Goal: Task Accomplishment & Management: Complete application form

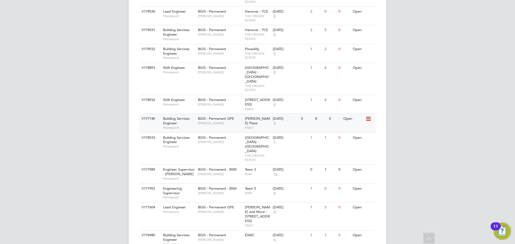
scroll to position [241, 0]
click at [218, 102] on span "[PERSON_NAME]" at bounding box center [220, 104] width 44 height 4
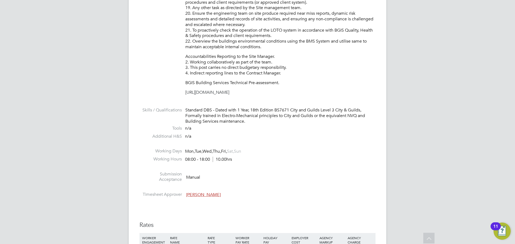
scroll to position [536, 0]
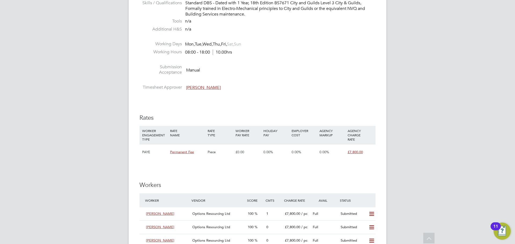
click at [204, 90] on span "[PERSON_NAME]" at bounding box center [203, 87] width 35 height 5
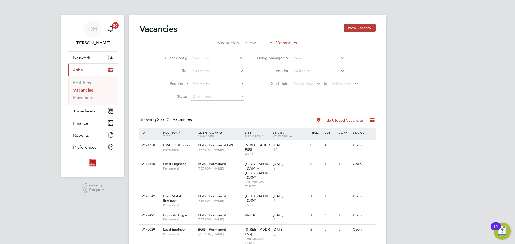
scroll to position [134, 0]
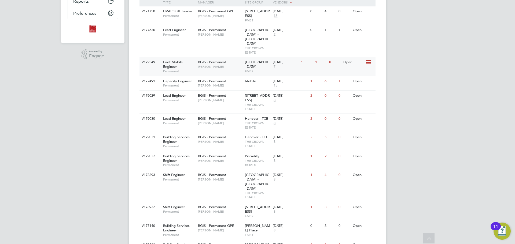
click at [231, 62] on div "BGIS - Permanent Hamza Idris" at bounding box center [220, 64] width 47 height 14
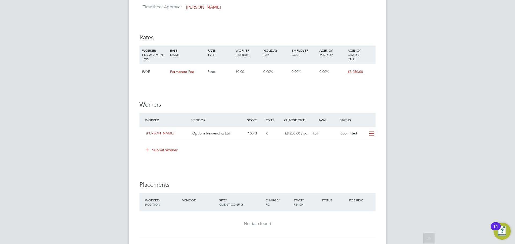
click at [149, 151] on icon at bounding box center [147, 150] width 4 height 4
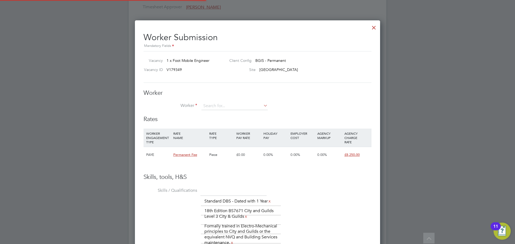
scroll to position [366, 245]
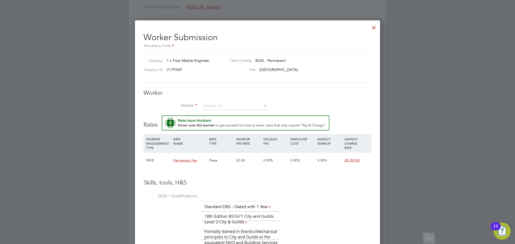
click at [215, 120] on img "Rate Assistant" at bounding box center [246, 123] width 168 height 15
click at [224, 107] on input at bounding box center [234, 106] width 66 height 8
click at [220, 120] on li "+ Add new" at bounding box center [234, 120] width 67 height 7
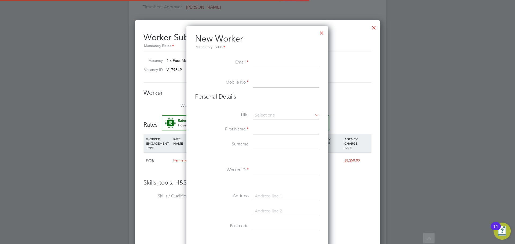
scroll to position [456, 142]
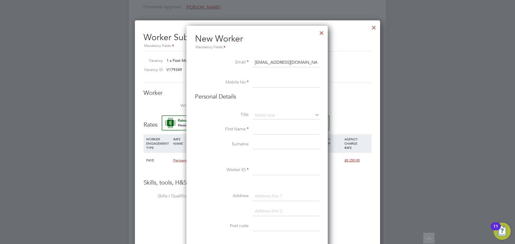
type input "[EMAIL_ADDRESS][DOMAIN_NAME]"
click at [284, 79] on input at bounding box center [286, 83] width 66 height 10
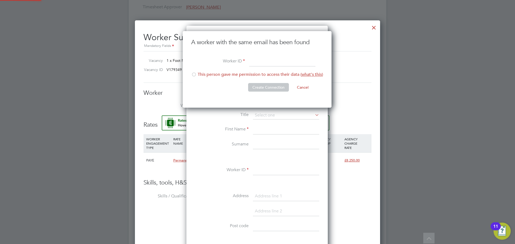
scroll to position [77, 150]
click at [196, 75] on div at bounding box center [193, 74] width 5 height 5
click at [259, 63] on input at bounding box center [282, 62] width 66 height 10
type input "DY 2025"
click at [272, 88] on button "Create Connection" at bounding box center [268, 87] width 41 height 9
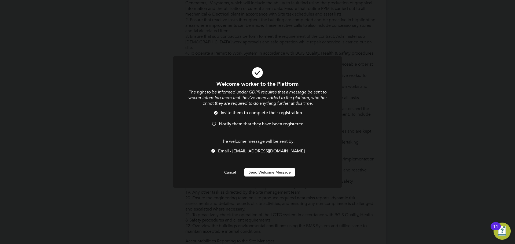
click at [285, 174] on button "Send Welcome Message" at bounding box center [269, 172] width 51 height 9
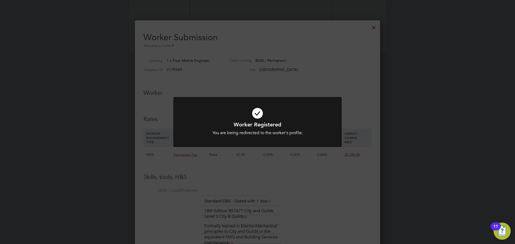
click at [376, 25] on div "Worker Registered You are being redirected to the worker's profile. Cancel Okay" at bounding box center [257, 122] width 515 height 244
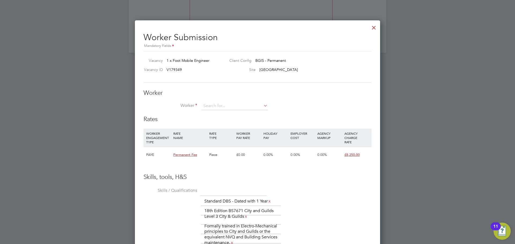
click at [376, 26] on div at bounding box center [374, 26] width 10 height 10
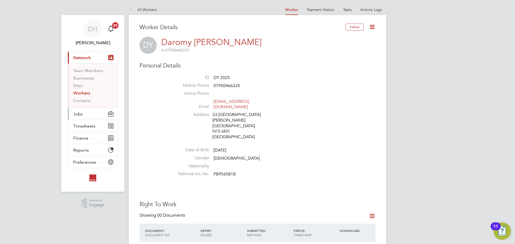
click at [89, 112] on button "Jobs" at bounding box center [93, 114] width 50 height 12
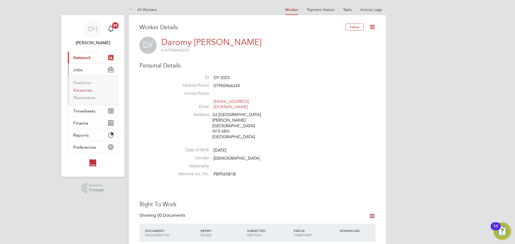
click at [90, 91] on link "Vacancies" at bounding box center [82, 90] width 19 height 5
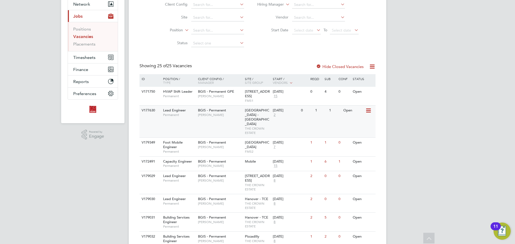
scroll to position [107, 0]
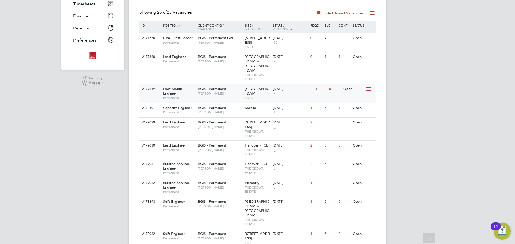
click at [234, 91] on span "Hamza Idris" at bounding box center [220, 93] width 44 height 4
click at [236, 110] on span "Nigel Stamp" at bounding box center [220, 112] width 44 height 4
click at [234, 125] on span "Kyriacos Savva" at bounding box center [220, 127] width 44 height 4
click at [227, 168] on div "BGIS - Permanent Kyriacos Savva" at bounding box center [220, 166] width 47 height 14
click at [226, 186] on span "Kyriacos Savva" at bounding box center [220, 188] width 44 height 4
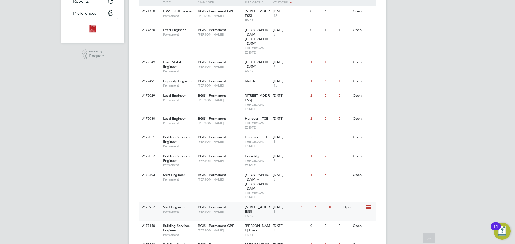
scroll to position [161, 0]
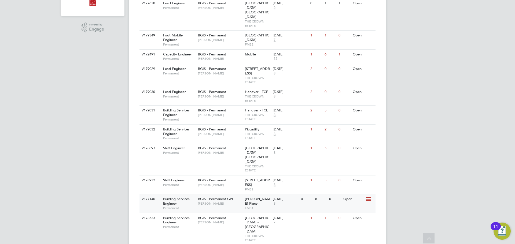
click at [223, 202] on span "Jasmin Padmore" at bounding box center [220, 204] width 44 height 4
click at [232, 220] on span "[PERSON_NAME]" at bounding box center [220, 222] width 44 height 4
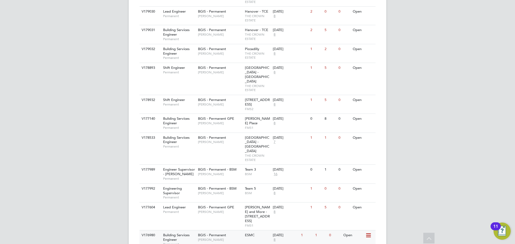
scroll to position [268, 0]
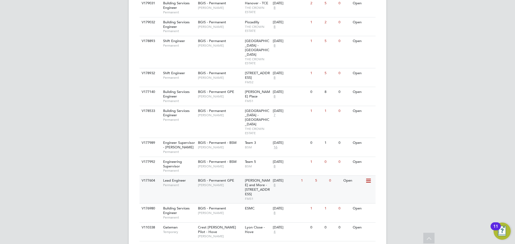
click at [221, 176] on div "V177604 Lead Engineer Permanent BGIS - Permanent GPE John Hadland Wells and Mor…" at bounding box center [257, 190] width 236 height 28
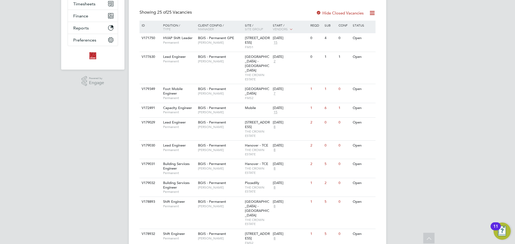
scroll to position [188, 0]
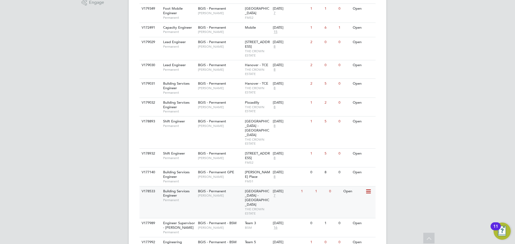
click at [274, 194] on span "7" at bounding box center [274, 196] width 3 height 5
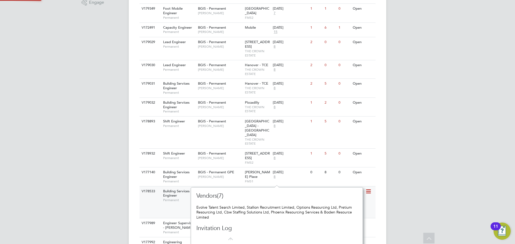
scroll to position [5, 4]
click at [274, 175] on span "8" at bounding box center [274, 177] width 3 height 5
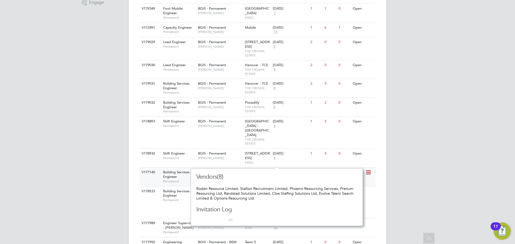
scroll to position [241, 0]
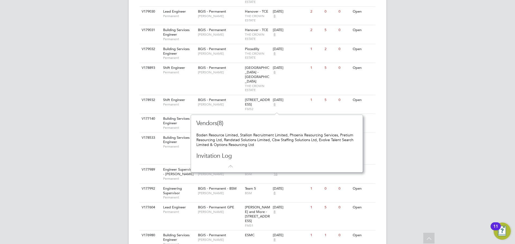
click at [435, 194] on div "DH Daniel Hobbs Notifications 20 Applications: Network Team Members Businesses …" at bounding box center [257, 117] width 515 height 717
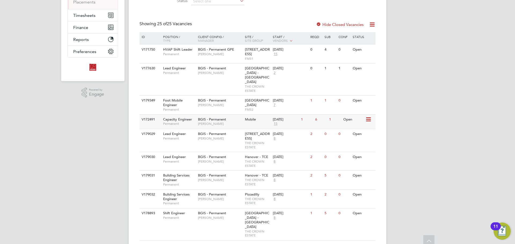
scroll to position [0, 0]
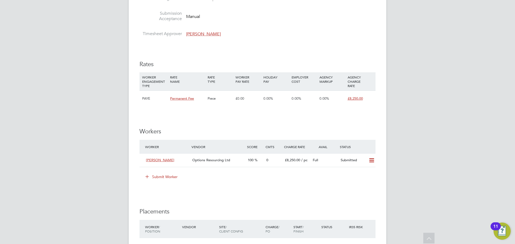
scroll to position [617, 0]
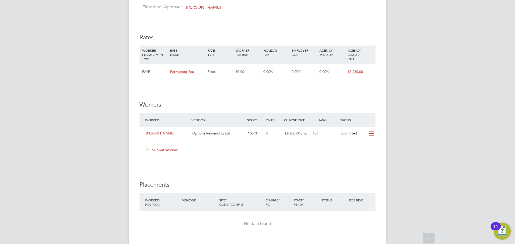
click at [147, 149] on icon at bounding box center [147, 150] width 4 height 4
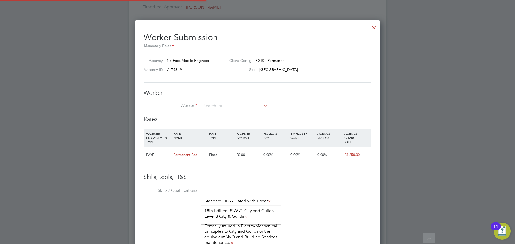
scroll to position [16, 36]
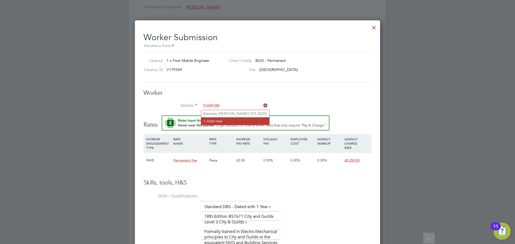
type input "DAROM"
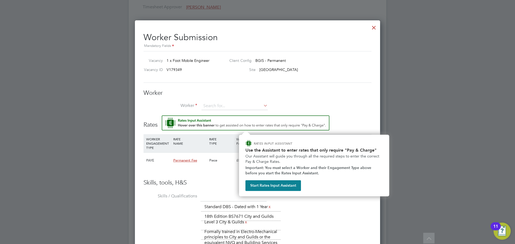
click at [241, 116] on img "Rate Assistant" at bounding box center [246, 123] width 168 height 15
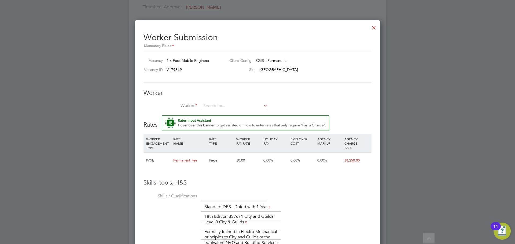
click at [236, 100] on div "Worker Worker Worker Engagement Type" at bounding box center [257, 102] width 228 height 27
click at [234, 103] on input at bounding box center [234, 106] width 66 height 8
click at [235, 114] on li "Dar omy Yearwood (DY 2025)" at bounding box center [234, 113] width 67 height 7
type input "Daromy Yearwood (DY 2025)"
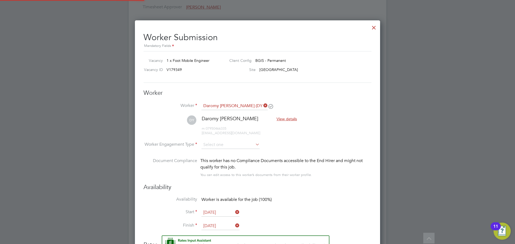
scroll to position [487, 245]
click at [229, 142] on input at bounding box center [230, 145] width 58 height 8
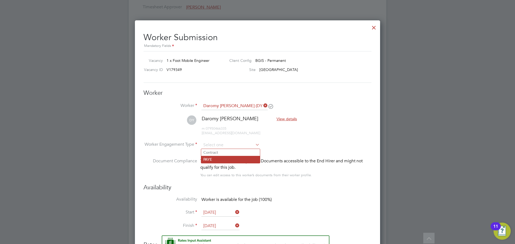
click at [228, 158] on li "PAYE" at bounding box center [230, 159] width 59 height 7
type input "PAYE"
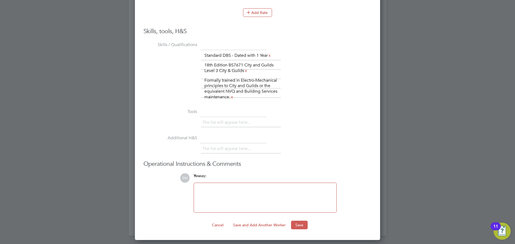
click at [298, 228] on button "Save" at bounding box center [299, 225] width 17 height 9
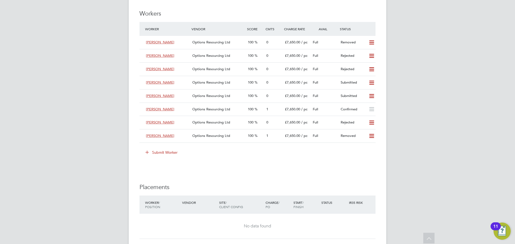
click at [147, 150] on icon at bounding box center [147, 152] width 4 height 4
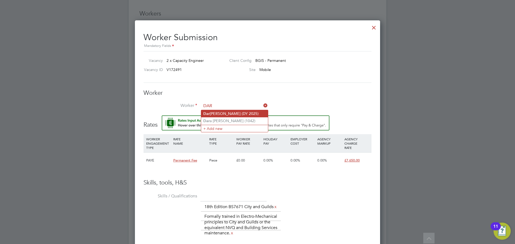
type input "Daromy Yearwood (DY 2025)"
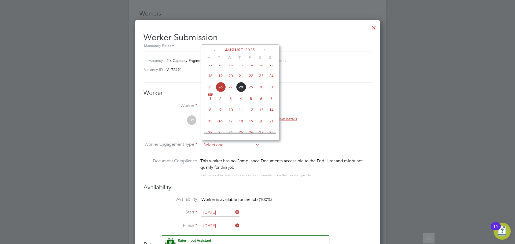
click at [247, 149] on input at bounding box center [230, 145] width 58 height 8
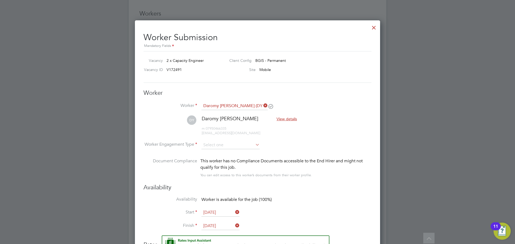
click at [240, 160] on li "PAYE" at bounding box center [230, 159] width 59 height 7
type input "PAYE"
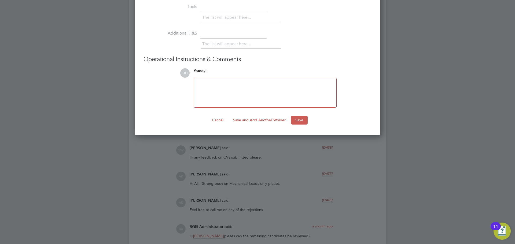
click at [301, 124] on button "Save" at bounding box center [299, 120] width 17 height 9
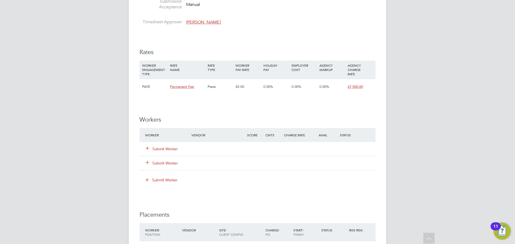
scroll to position [643, 0]
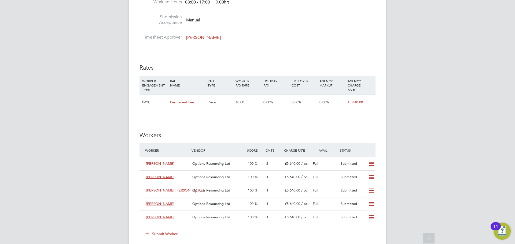
scroll to position [670, 0]
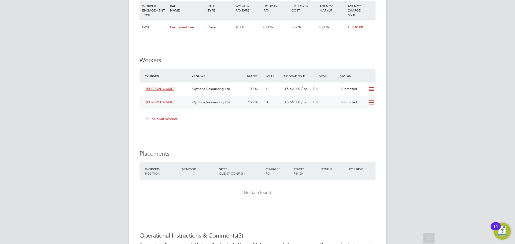
scroll to position [670, 0]
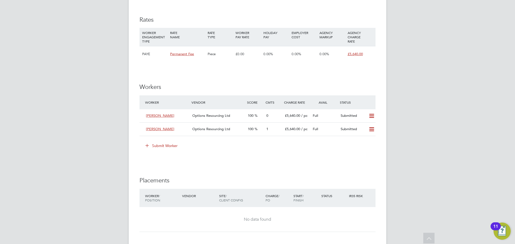
click at [149, 146] on icon at bounding box center [147, 145] width 4 height 4
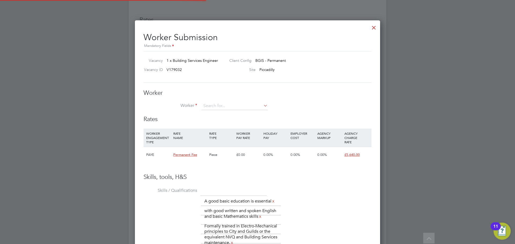
scroll to position [376, 245]
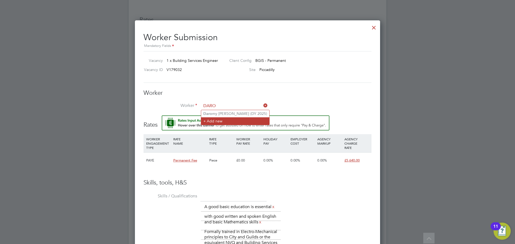
type input "DARO"
click at [225, 108] on input at bounding box center [234, 106] width 66 height 8
click at [225, 112] on li "Daro my Yearwood (DY 2025)" at bounding box center [235, 113] width 68 height 7
type input "Daromy [PERSON_NAME] (DY 2025)"
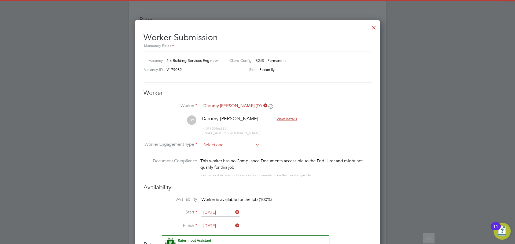
click at [221, 143] on input at bounding box center [230, 145] width 58 height 8
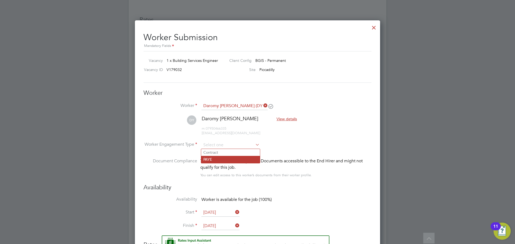
click at [218, 158] on li "PAYE" at bounding box center [230, 159] width 59 height 7
type input "PAYE"
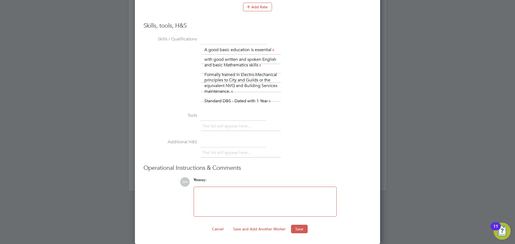
click at [298, 233] on button "Save" at bounding box center [299, 229] width 17 height 9
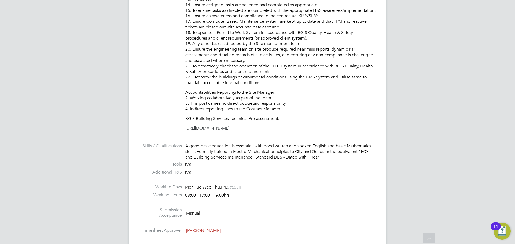
scroll to position [536, 0]
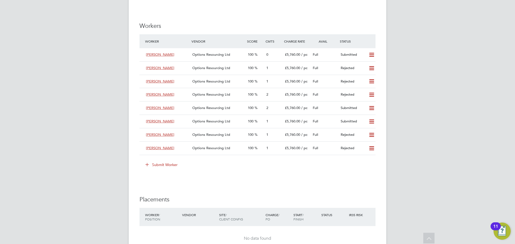
click at [149, 162] on icon at bounding box center [147, 164] width 4 height 4
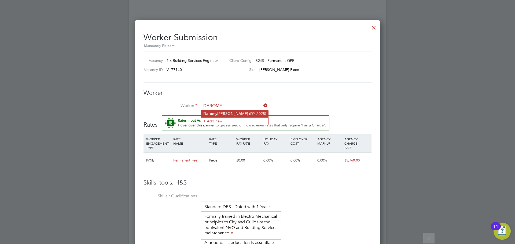
type input "DAROMY"
click at [236, 113] on li "Worker" at bounding box center [257, 108] width 228 height 13
click at [239, 107] on input at bounding box center [234, 106] width 66 height 8
click at [239, 114] on li "Dar [PERSON_NAME] (DY 2025)" at bounding box center [234, 113] width 67 height 7
type input "Daromy [PERSON_NAME] (DY 2025)"
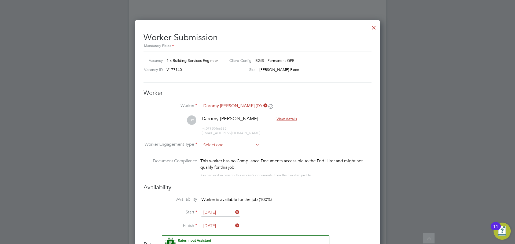
click at [232, 142] on input at bounding box center [230, 145] width 58 height 8
click at [232, 158] on li "PAYE" at bounding box center [230, 159] width 59 height 7
type input "PAYE"
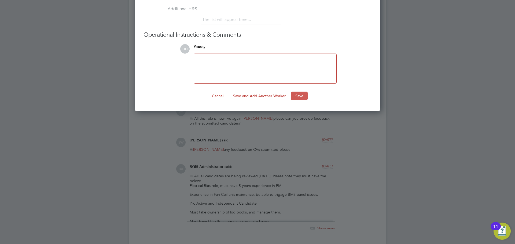
click at [295, 98] on button "Save" at bounding box center [299, 96] width 17 height 9
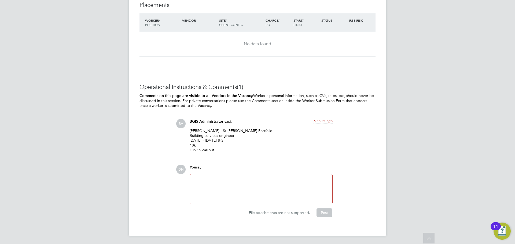
scroll to position [663, 0]
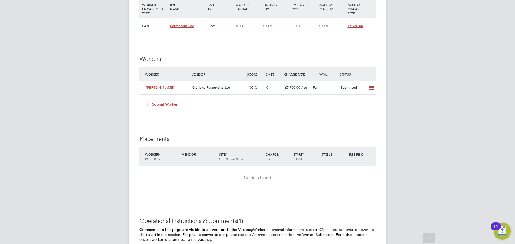
click at [146, 102] on icon at bounding box center [147, 104] width 4 height 4
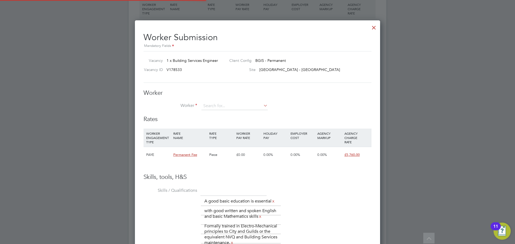
scroll to position [381, 245]
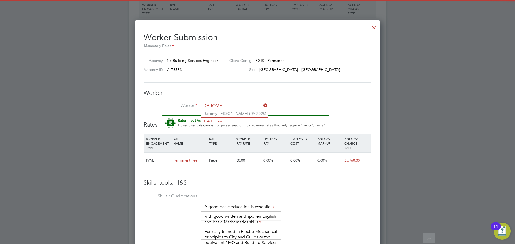
type input "DAROMY"
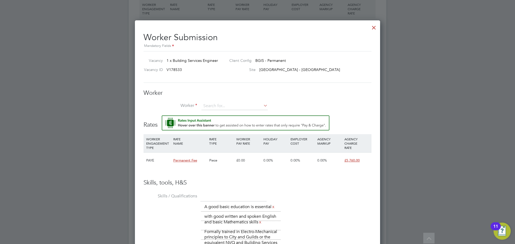
click at [211, 114] on li "Worker" at bounding box center [257, 108] width 228 height 13
click at [220, 108] on input at bounding box center [234, 106] width 66 height 8
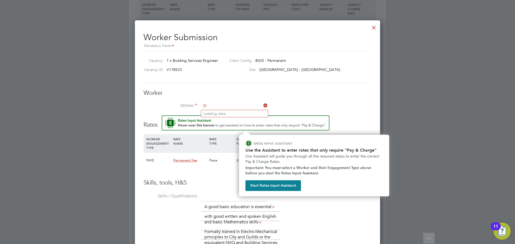
type input "D"
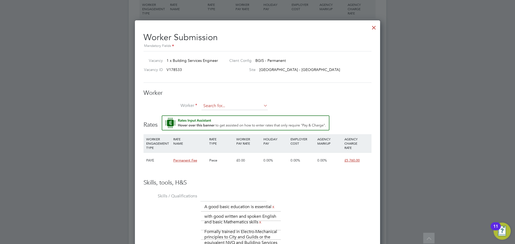
click at [215, 105] on input at bounding box center [234, 106] width 66 height 8
click at [236, 114] on li "Dar [PERSON_NAME] (DY 2025)" at bounding box center [234, 113] width 67 height 7
type input "Daromy [PERSON_NAME] (DY 2025)"
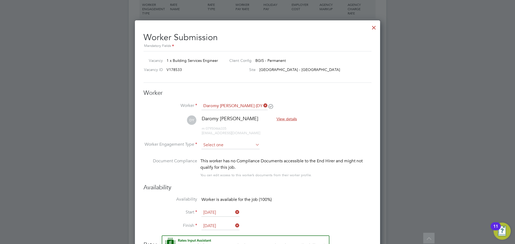
click at [231, 145] on input at bounding box center [230, 145] width 58 height 8
click at [233, 158] on li "PAYE" at bounding box center [230, 159] width 59 height 7
type input "PAYE"
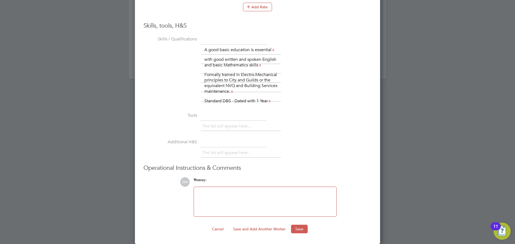
click at [293, 230] on button "Save" at bounding box center [299, 229] width 17 height 9
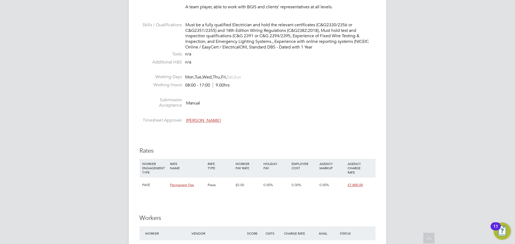
scroll to position [643, 0]
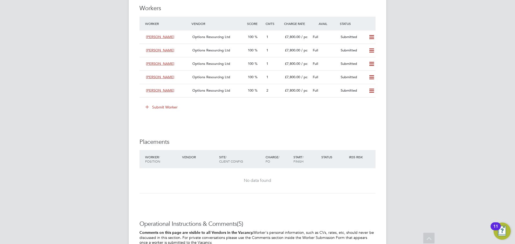
click at [145, 108] on icon at bounding box center [147, 107] width 4 height 4
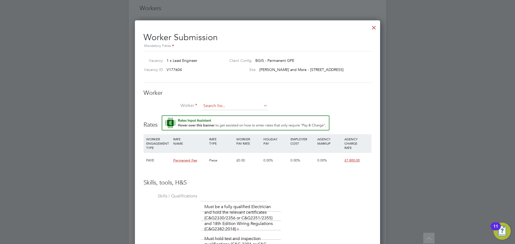
click at [224, 105] on input at bounding box center [234, 106] width 66 height 8
type input "DAROMY"
click at [226, 110] on ul "Daromy Yearwood (DY 2025) + Add new" at bounding box center [235, 117] width 68 height 15
click at [233, 107] on input at bounding box center [234, 106] width 66 height 8
click at [231, 111] on li "Daromy Yearwood (DY 2025)" at bounding box center [234, 113] width 67 height 7
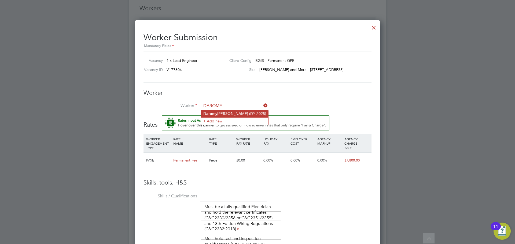
type input "Daromy Yearwood (DY 2025)"
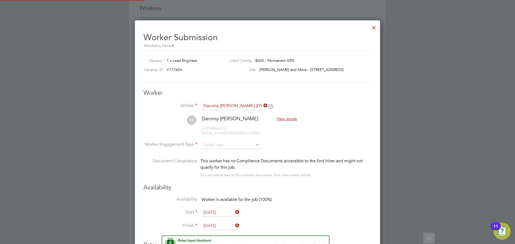
scroll to position [548, 245]
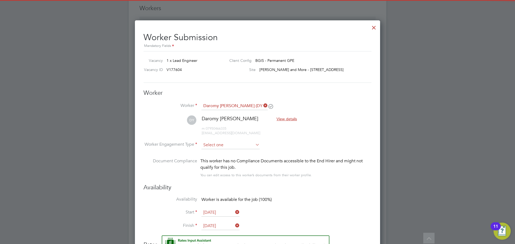
click at [236, 143] on input at bounding box center [230, 145] width 58 height 8
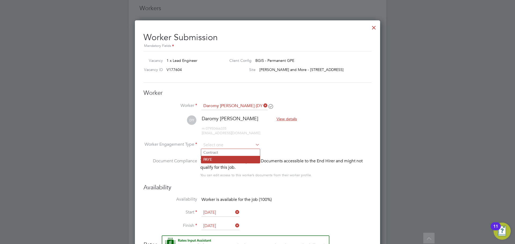
click at [236, 160] on li "PAYE" at bounding box center [230, 159] width 59 height 7
type input "PAYE"
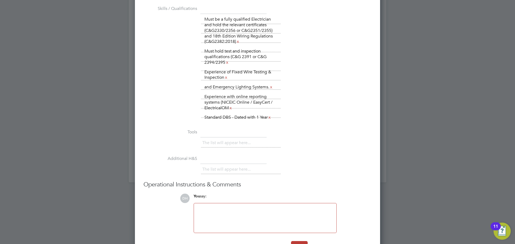
scroll to position [1084, 0]
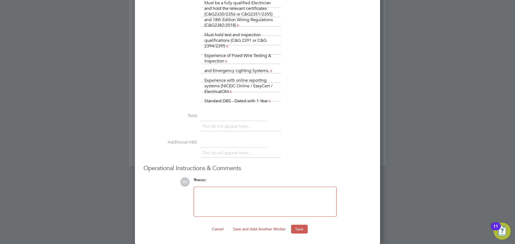
click at [296, 229] on button "Save" at bounding box center [299, 229] width 17 height 9
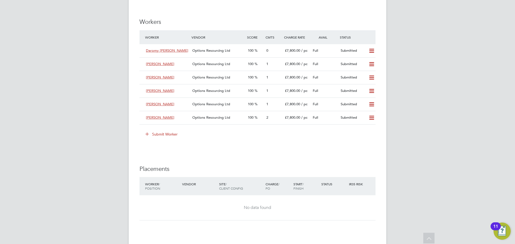
scroll to position [679, 0]
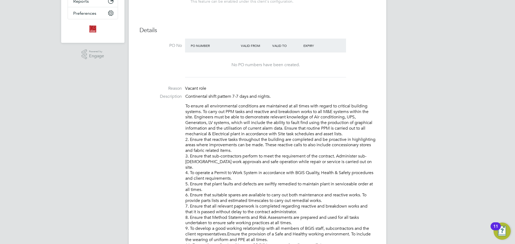
scroll to position [188, 0]
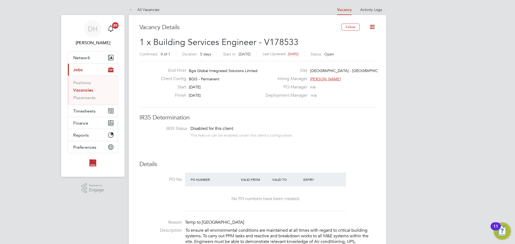
click at [80, 89] on link "Vacancies" at bounding box center [83, 90] width 20 height 5
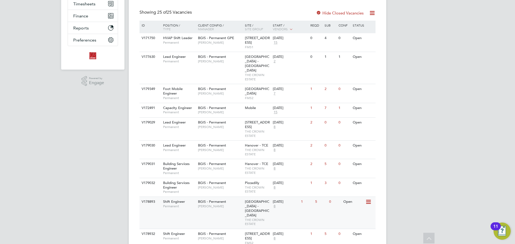
scroll to position [134, 0]
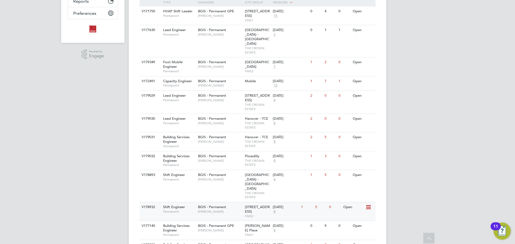
click at [225, 210] on span "[PERSON_NAME]" at bounding box center [220, 212] width 44 height 4
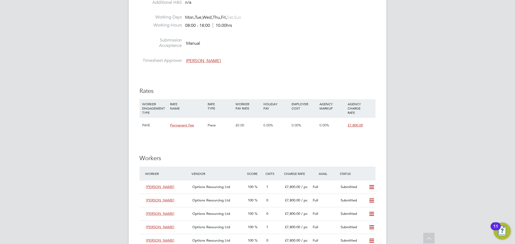
scroll to position [670, 0]
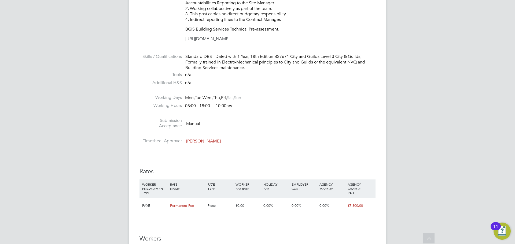
click at [203, 142] on span "[PERSON_NAME]" at bounding box center [203, 141] width 35 height 5
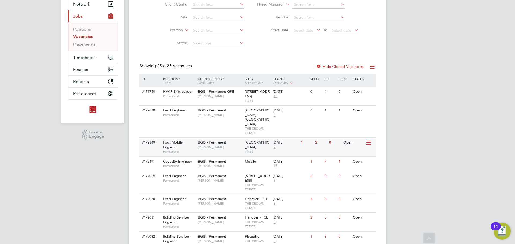
scroll to position [107, 0]
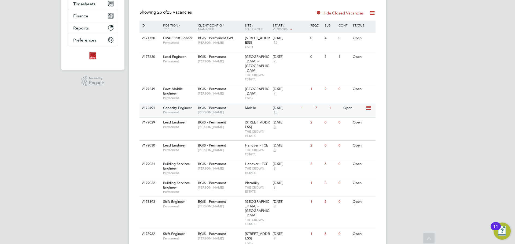
click at [231, 110] on span "Nigel Stamp" at bounding box center [220, 112] width 44 height 4
click at [229, 168] on div "BGIS - Permanent Kyriacos Savva" at bounding box center [220, 166] width 47 height 14
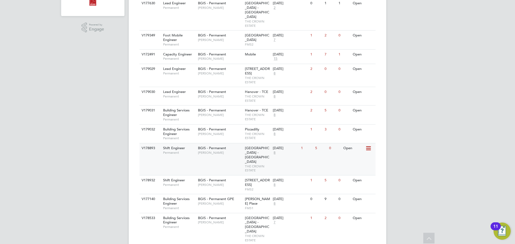
scroll to position [188, 0]
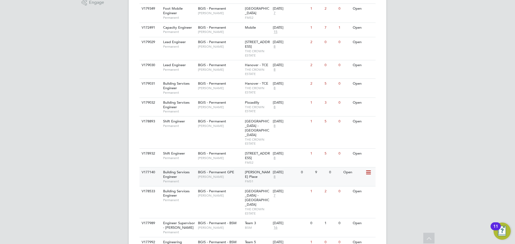
click at [232, 175] on span "Jasmin Padmore" at bounding box center [220, 177] width 44 height 4
click at [234, 187] on div "BGIS - Permanent Jessica Macgregor" at bounding box center [220, 194] width 47 height 14
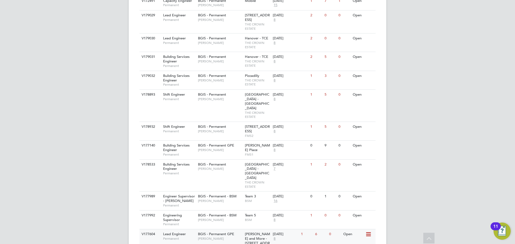
click at [230, 237] on span "[PERSON_NAME]" at bounding box center [220, 239] width 44 height 4
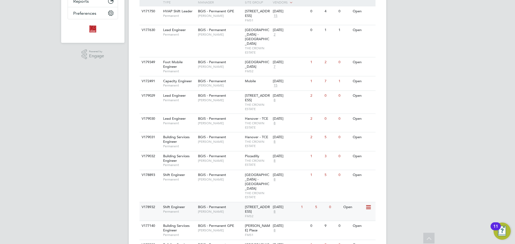
scroll to position [80, 0]
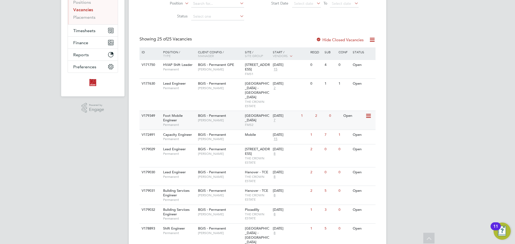
click at [234, 118] on span "Hamza Idris" at bounding box center [220, 120] width 44 height 4
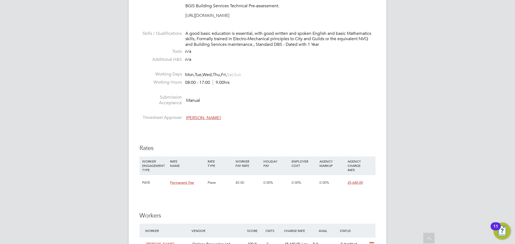
scroll to position [670, 0]
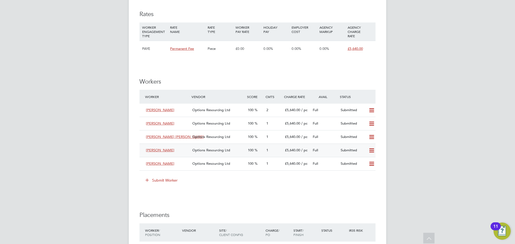
click at [371, 153] on icon at bounding box center [371, 151] width 7 height 4
click at [365, 170] on li "Remove" at bounding box center [363, 168] width 21 height 8
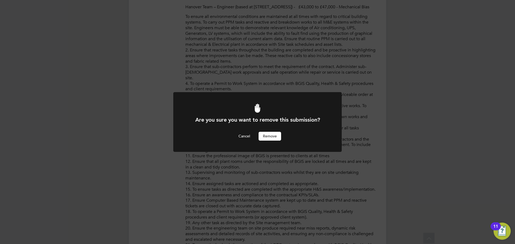
click at [273, 138] on button "Remove" at bounding box center [269, 136] width 23 height 9
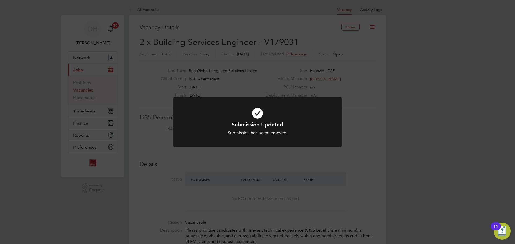
click at [432, 83] on div "Submission Updated Submission has been removed. Cancel Okay" at bounding box center [257, 122] width 515 height 244
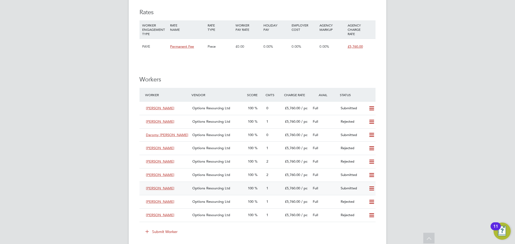
click at [371, 187] on icon at bounding box center [371, 189] width 7 height 4
click at [366, 198] on li "Remove" at bounding box center [363, 201] width 21 height 8
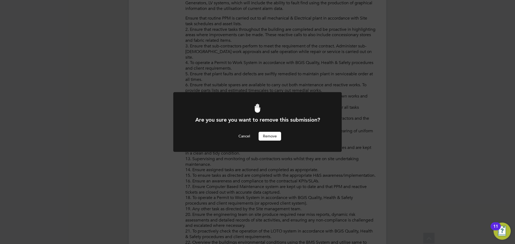
click at [266, 134] on button "Remove" at bounding box center [269, 136] width 23 height 9
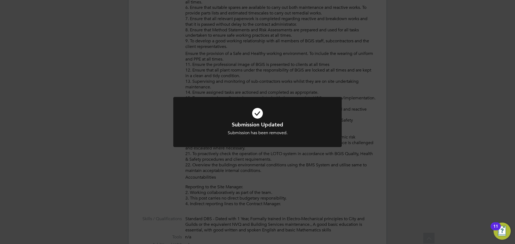
drag, startPoint x: 296, startPoint y: 206, endPoint x: 296, endPoint y: 203, distance: 3.5
click at [296, 205] on div "Submission Updated Submission has been removed. Cancel Okay" at bounding box center [257, 122] width 515 height 244
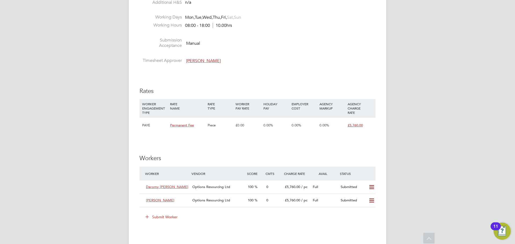
scroll to position [670, 0]
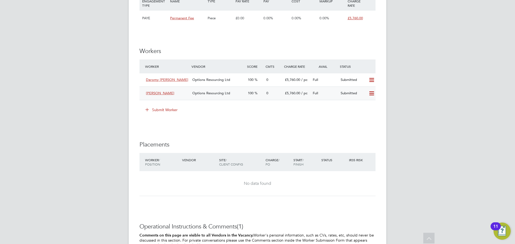
click at [369, 92] on icon at bounding box center [371, 93] width 7 height 4
click at [364, 106] on li "Remove" at bounding box center [363, 105] width 21 height 8
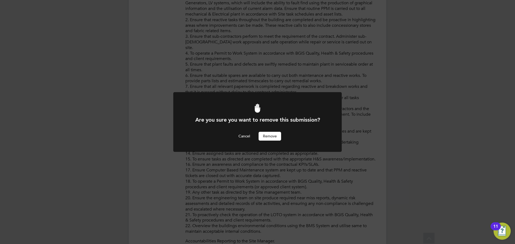
scroll to position [0, 0]
click at [279, 136] on button "Remove" at bounding box center [269, 136] width 23 height 9
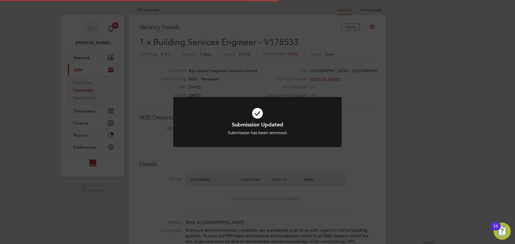
scroll to position [16, 38]
click at [265, 162] on div "Submission Updated Submission has been removed. Cancel Okay" at bounding box center [257, 122] width 515 height 244
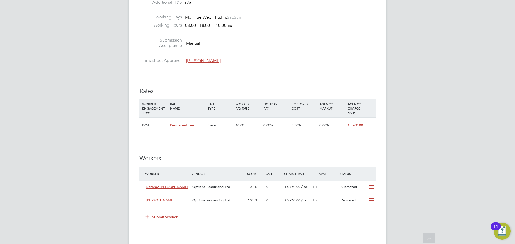
scroll to position [697, 0]
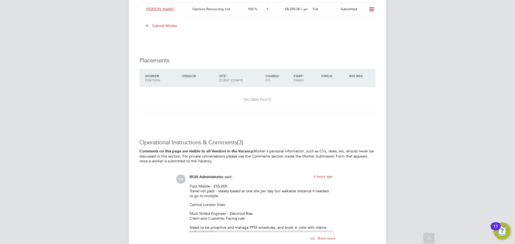
scroll to position [647, 0]
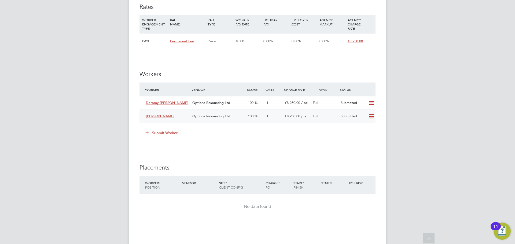
click at [370, 115] on icon at bounding box center [371, 116] width 7 height 4
click at [369, 126] on li "Remove" at bounding box center [363, 128] width 21 height 8
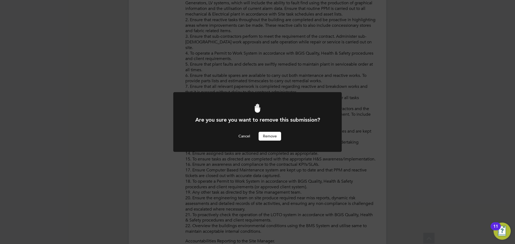
click at [275, 137] on button "Remove" at bounding box center [269, 136] width 23 height 9
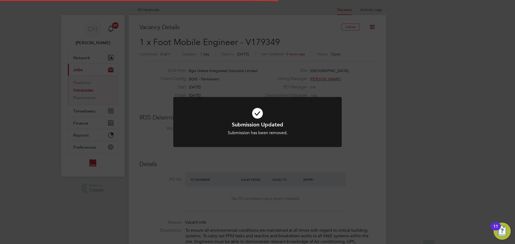
scroll to position [16, 38]
click at [328, 155] on div "Submission Updated Submission has been removed. Cancel Okay" at bounding box center [257, 122] width 515 height 244
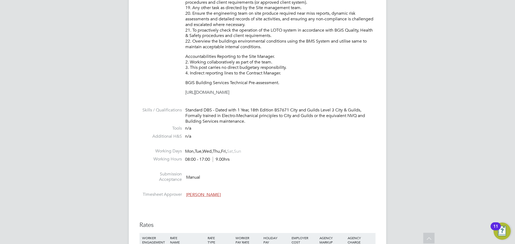
scroll to position [563, 0]
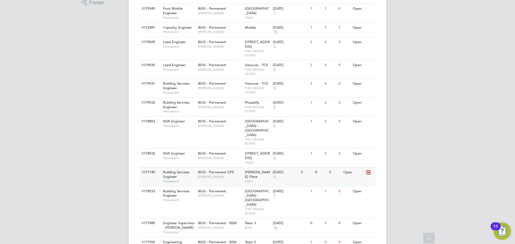
scroll to position [214, 0]
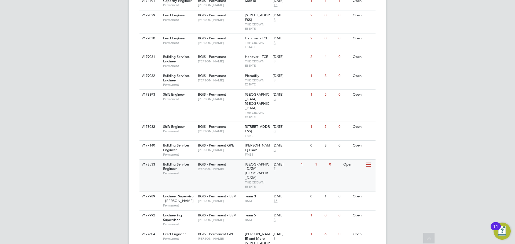
click at [215, 160] on div "BGIS - Permanent [PERSON_NAME]" at bounding box center [220, 167] width 47 height 14
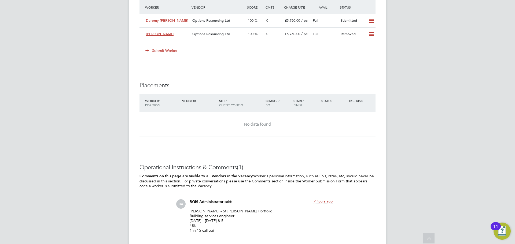
scroll to position [756, 0]
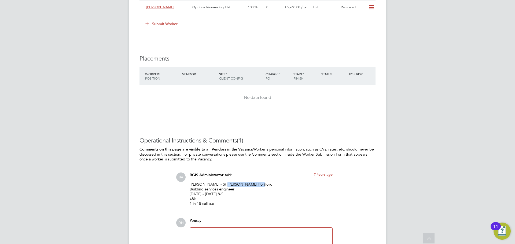
drag, startPoint x: 254, startPoint y: 184, endPoint x: 222, endPoint y: 183, distance: 32.7
click at [222, 183] on p "[PERSON_NAME] - St [PERSON_NAME] Portfolio Building services engineer [DATE] - …" at bounding box center [261, 194] width 143 height 24
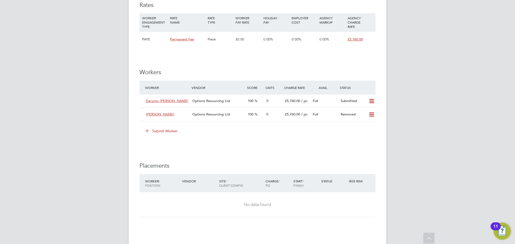
scroll to position [569, 0]
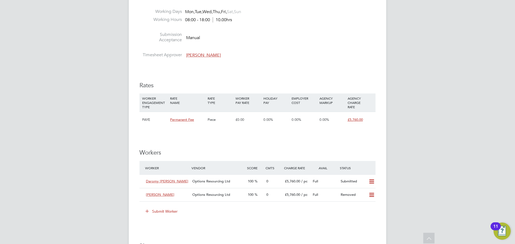
click at [149, 211] on icon at bounding box center [147, 211] width 4 height 4
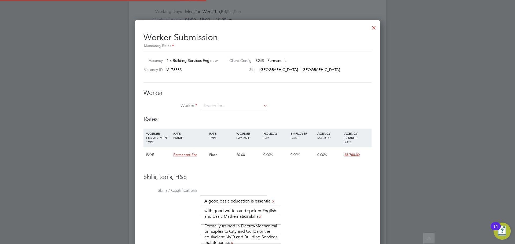
scroll to position [376, 245]
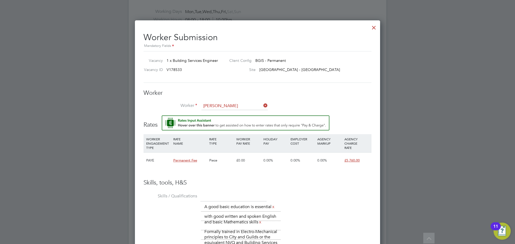
click at [249, 142] on li "[PERSON_NAME] (RW 2025)" at bounding box center [246, 142] width 90 height 7
type input "[PERSON_NAME] (RW 2025)"
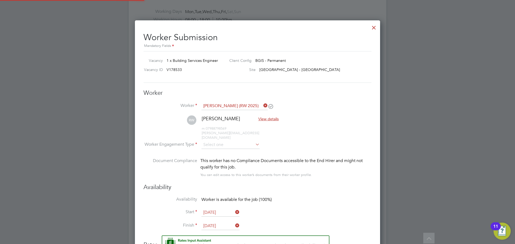
scroll to position [501, 245]
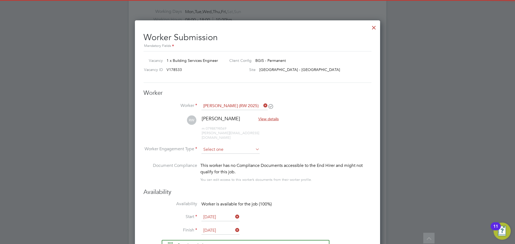
click at [231, 146] on input at bounding box center [230, 150] width 58 height 8
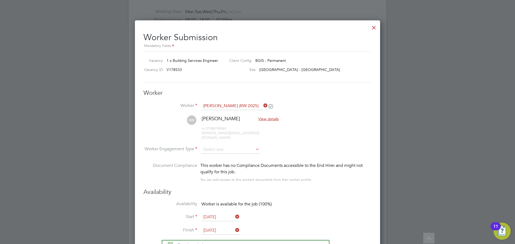
click at [231, 158] on li "PAYE" at bounding box center [230, 159] width 59 height 7
type input "PAYE"
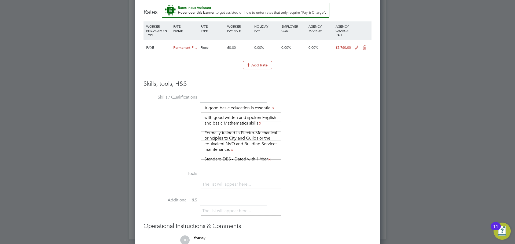
scroll to position [860, 0]
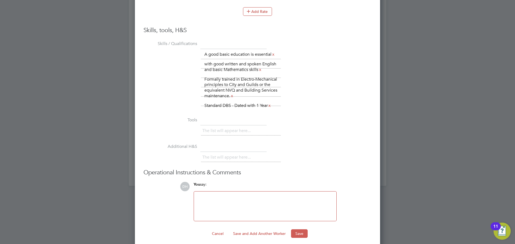
click at [300, 230] on button "Save" at bounding box center [299, 234] width 17 height 9
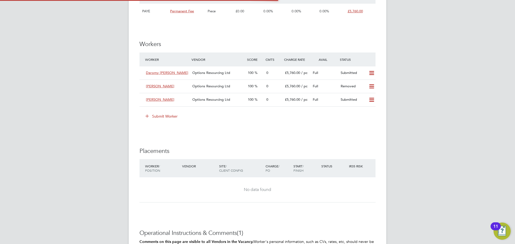
scroll to position [3, 3]
